Goal: Task Accomplishment & Management: Manage account settings

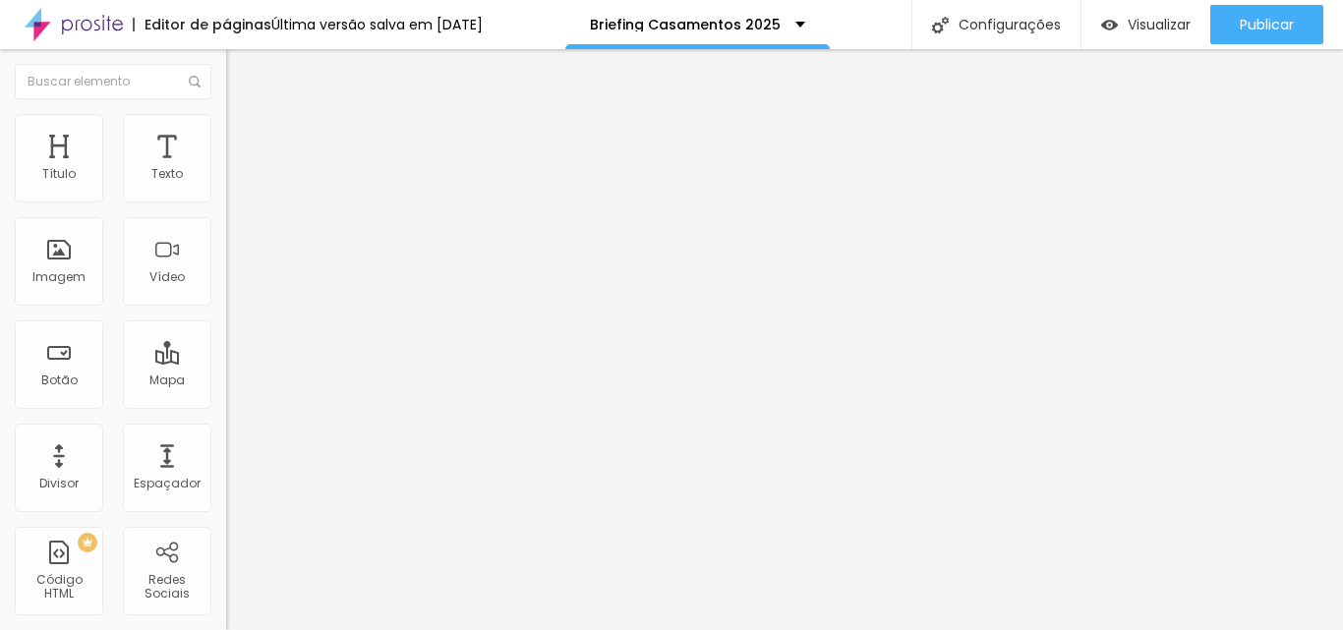
click at [226, 199] on img at bounding box center [232, 205] width 12 height 12
drag, startPoint x: 536, startPoint y: 450, endPoint x: 585, endPoint y: 450, distance: 49.1
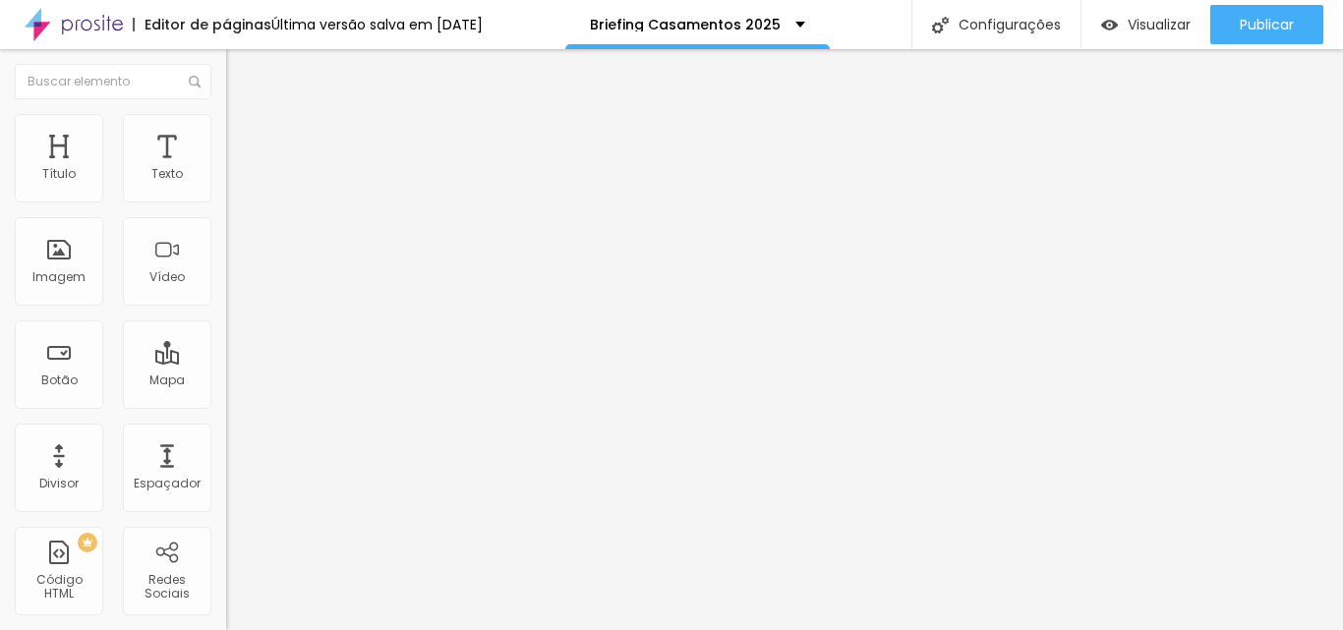
drag, startPoint x: 589, startPoint y: 452, endPoint x: 615, endPoint y: 453, distance: 26.6
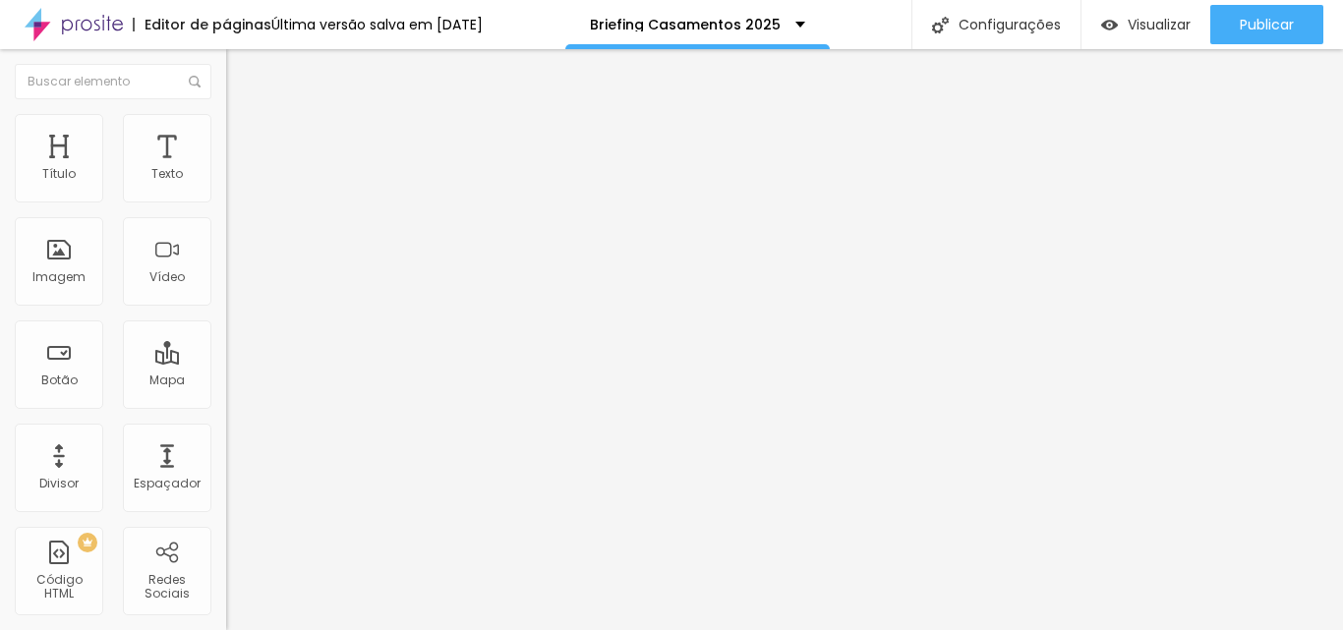
drag, startPoint x: 573, startPoint y: 450, endPoint x: 633, endPoint y: 450, distance: 60.0
drag, startPoint x: 599, startPoint y: 455, endPoint x: 633, endPoint y: 457, distance: 34.5
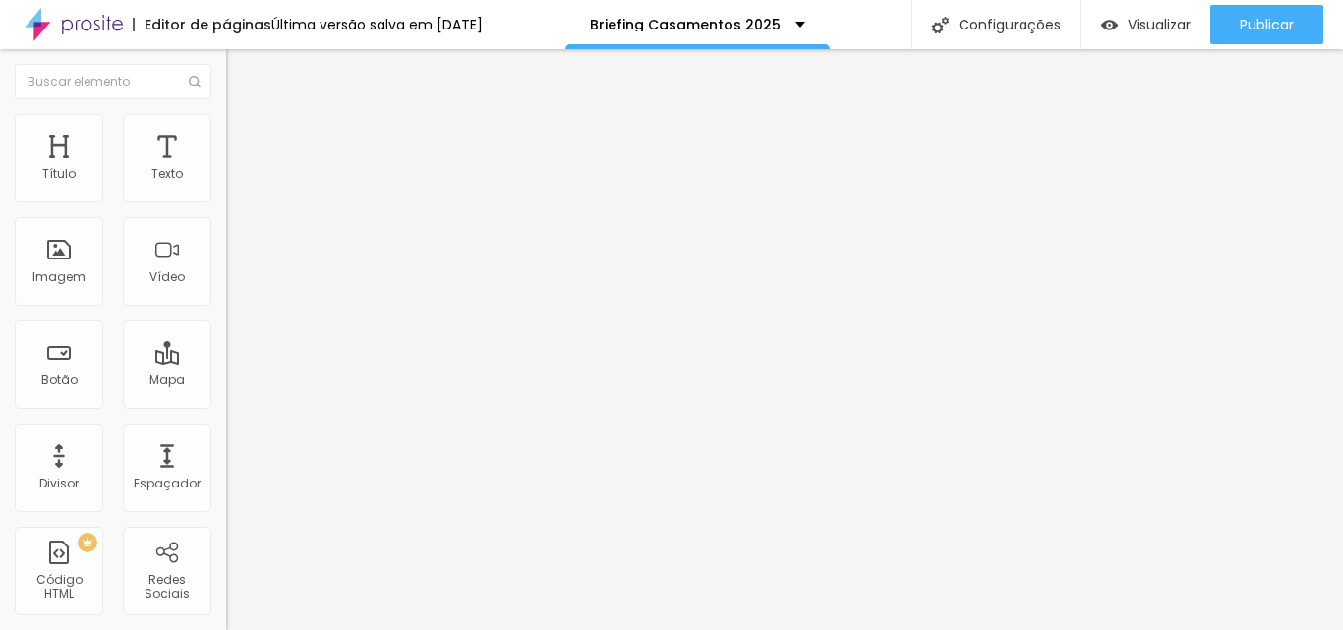
drag, startPoint x: 537, startPoint y: 448, endPoint x: 639, endPoint y: 463, distance: 103.3
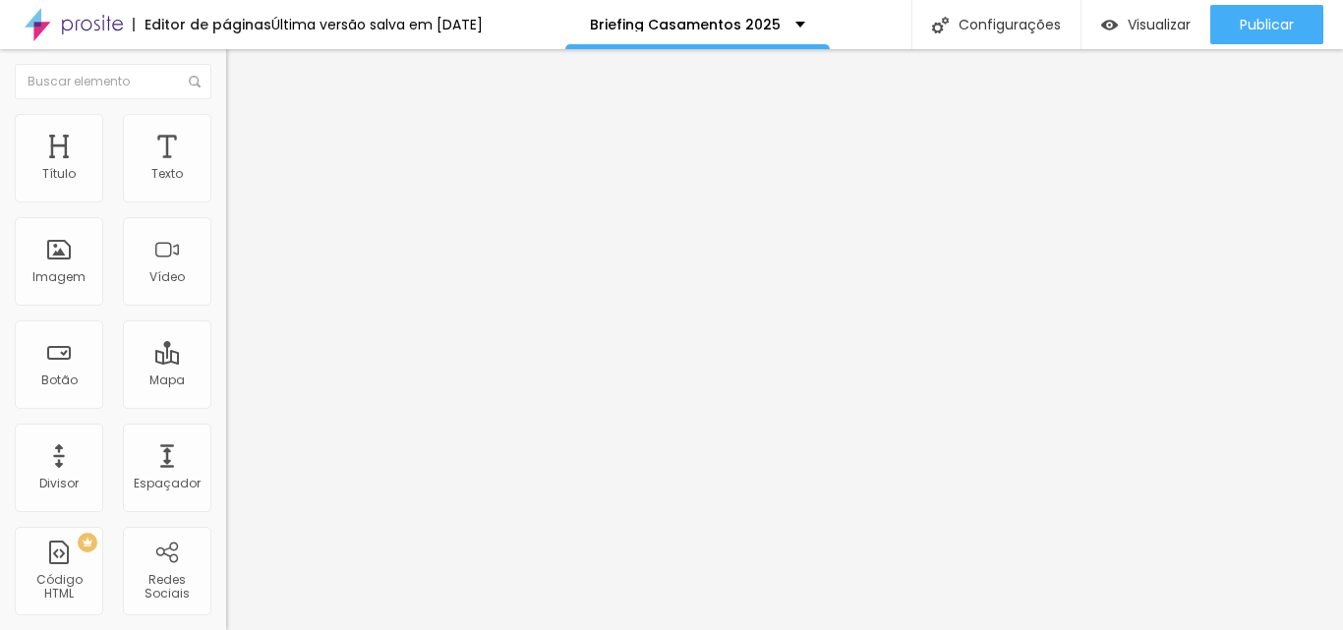
drag, startPoint x: 466, startPoint y: 434, endPoint x: 318, endPoint y: 441, distance: 147.6
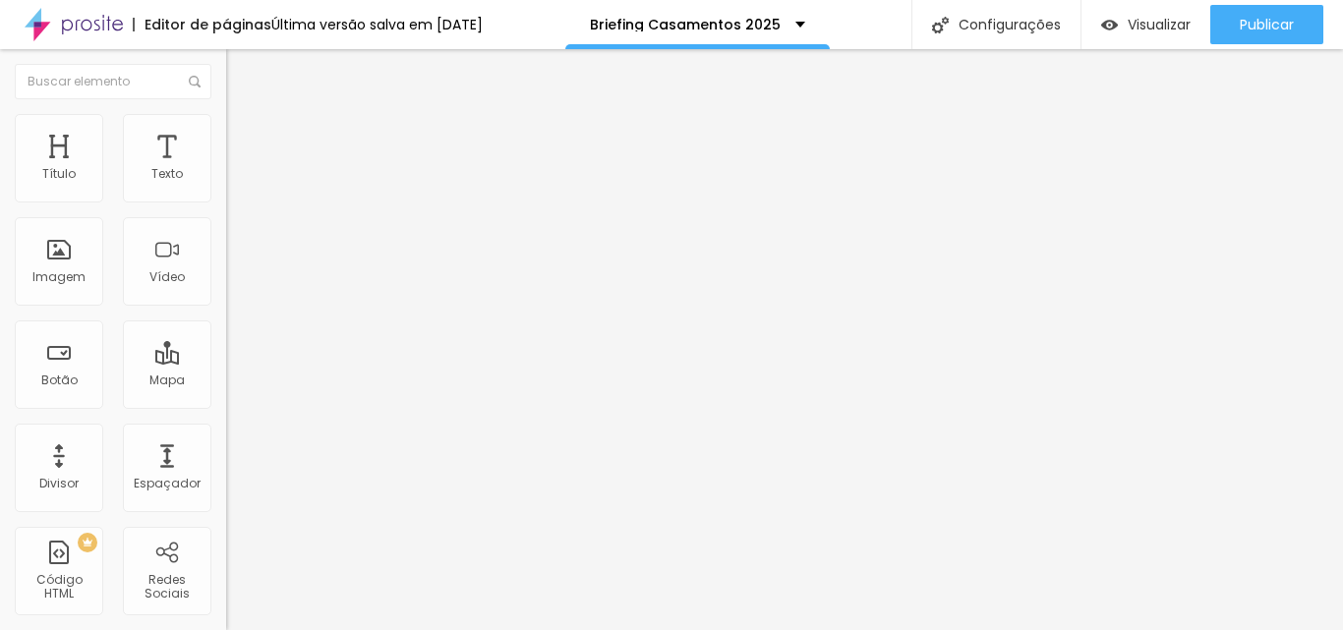
drag, startPoint x: 610, startPoint y: 433, endPoint x: 597, endPoint y: 433, distance: 13.8
drag, startPoint x: 562, startPoint y: 427, endPoint x: 629, endPoint y: 427, distance: 66.8
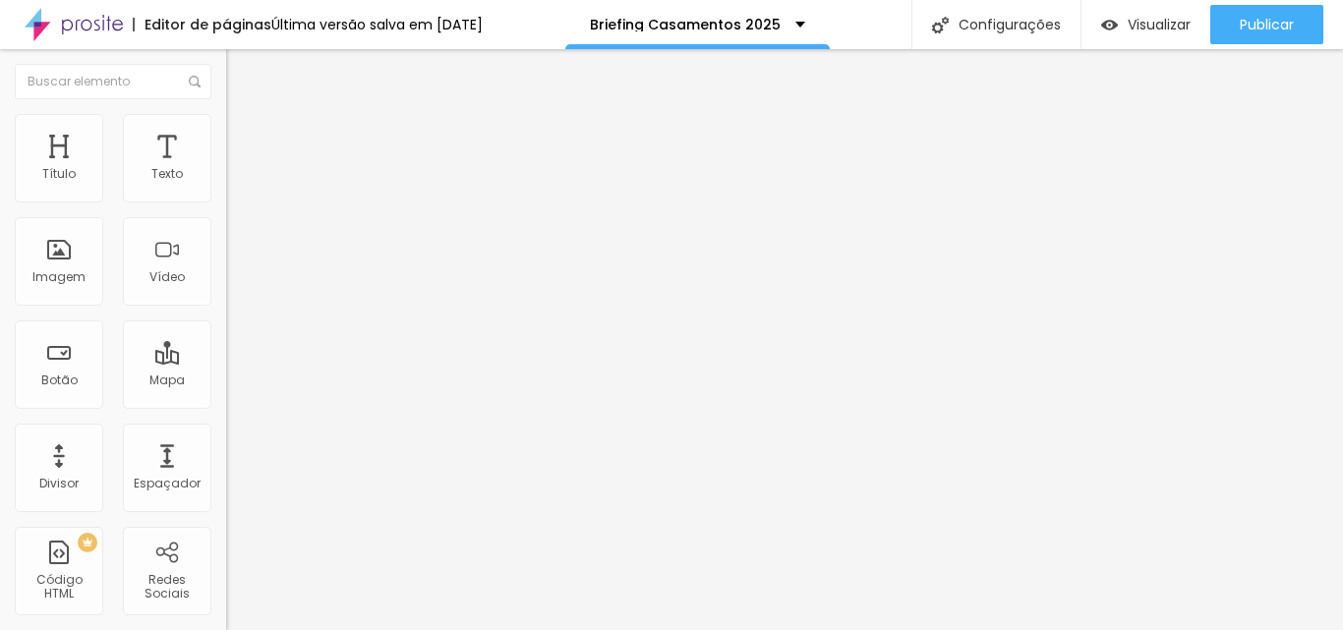
type input "Qual o local do making of da noiva? E o horário para iniciar as fotos? (O tempo…"
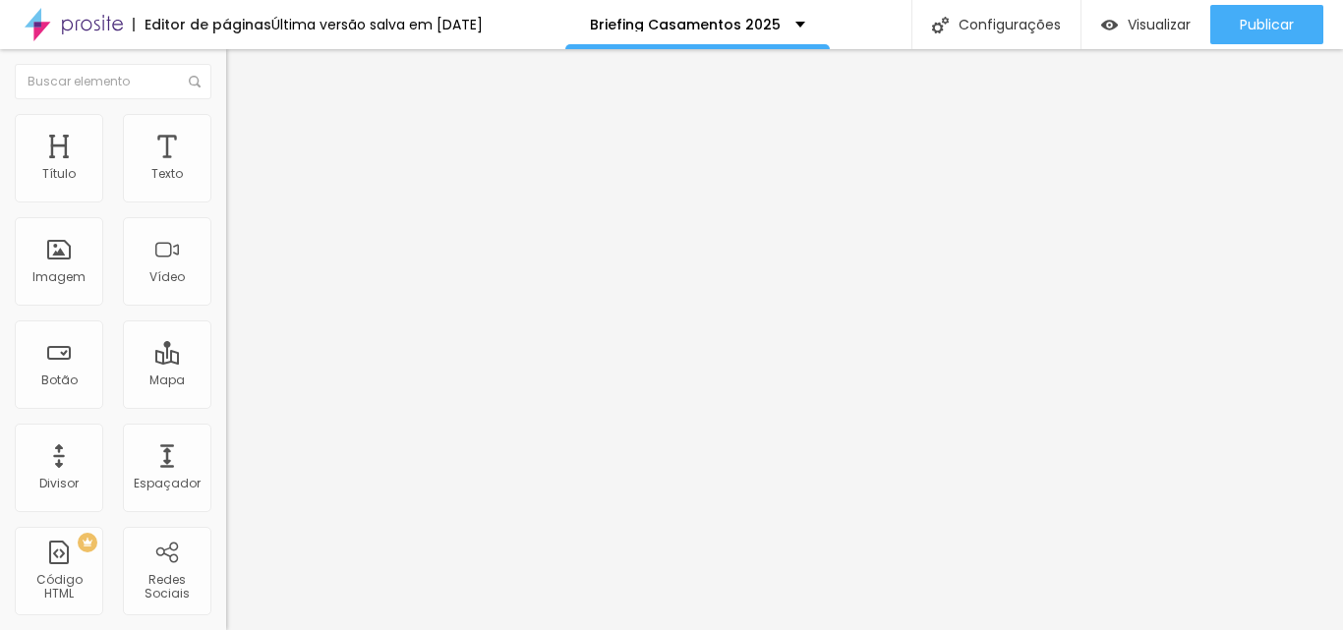
scroll to position [2164, 0]
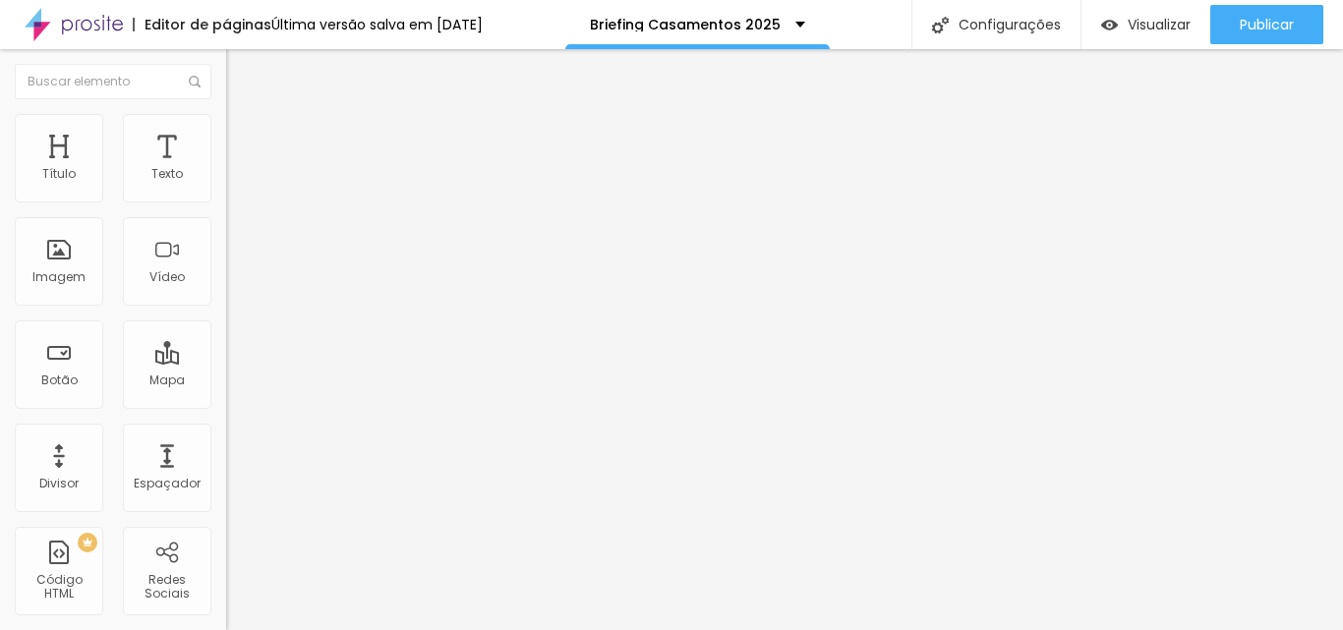
type input "Devido ao tempo de cobertura contratada (4h) e ao andamento do casamento, nem s…"
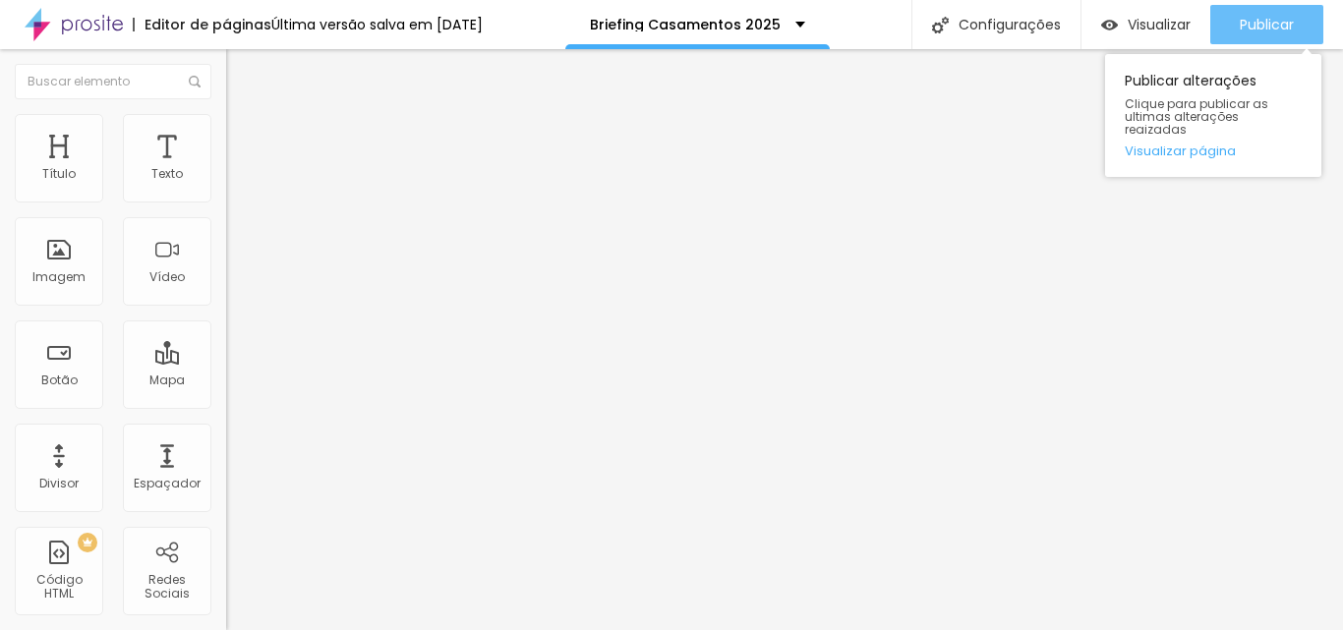
click at [1248, 17] on span "Publicar" at bounding box center [1267, 25] width 54 height 16
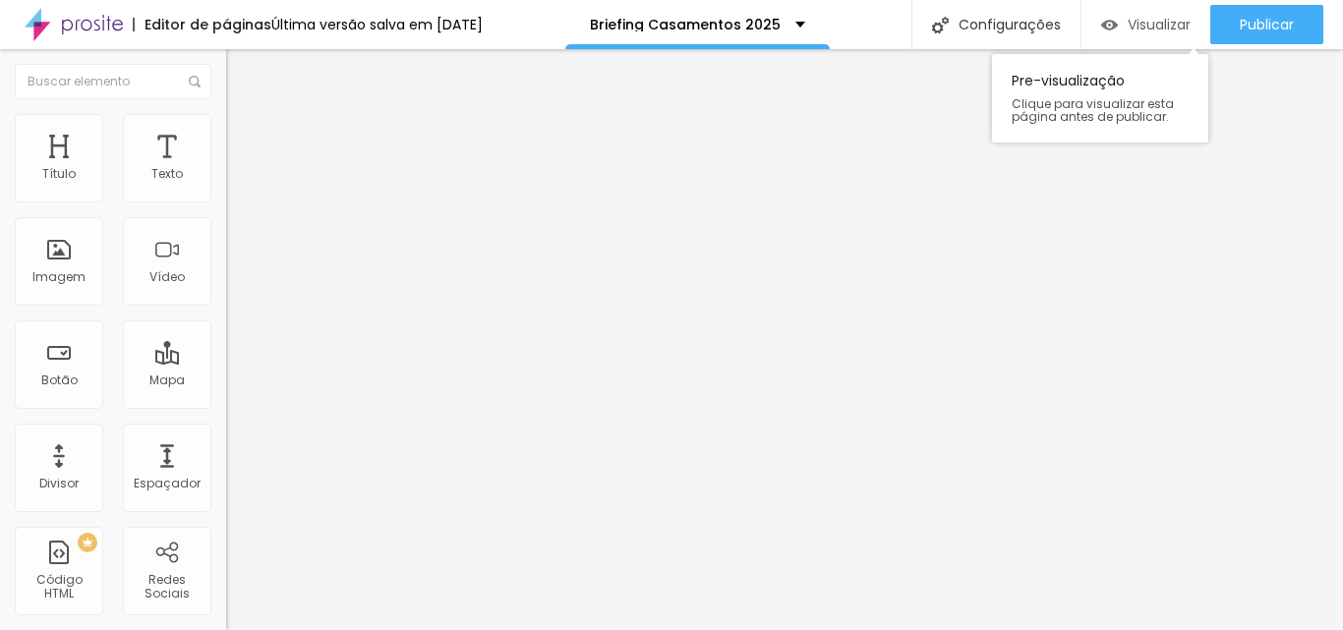
click at [1157, 27] on span "Visualizar" at bounding box center [1158, 25] width 63 height 16
